Goal: Task Accomplishment & Management: Manage account settings

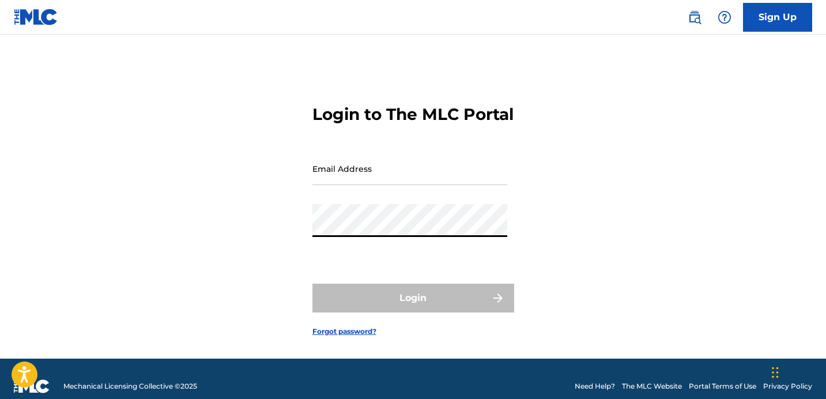
type input "[EMAIL_ADDRESS][DOMAIN_NAME]"
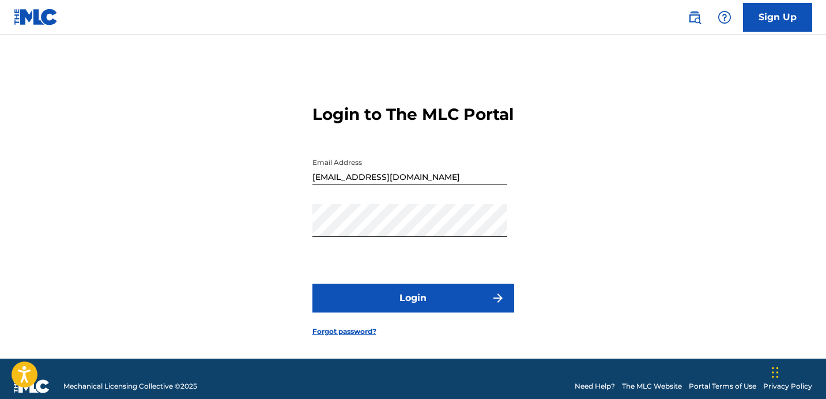
click at [399, 312] on button "Login" at bounding box center [413, 298] width 202 height 29
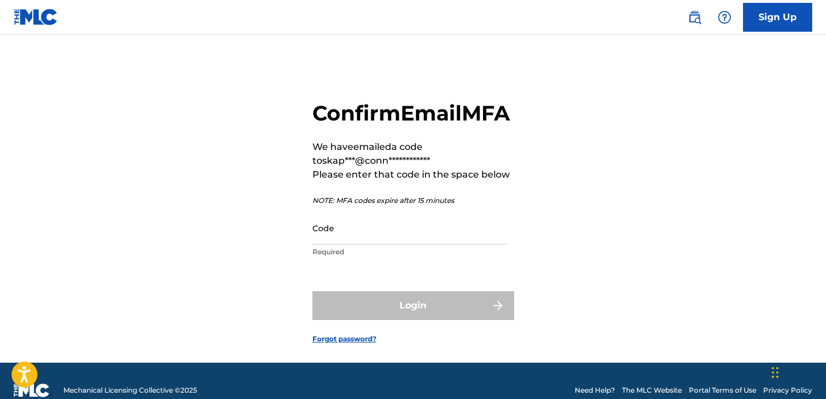
click at [436, 244] on input "Code" at bounding box center [409, 227] width 195 height 33
paste input "136623"
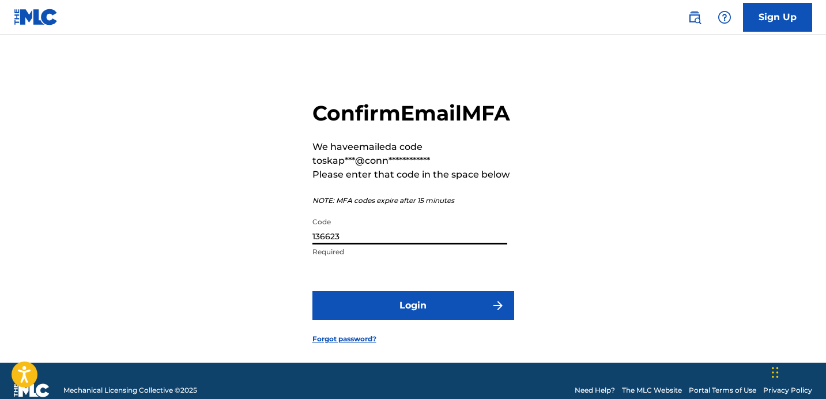
type input "136623"
click at [407, 317] on button "Login" at bounding box center [413, 305] width 202 height 29
